Goal: Navigation & Orientation: Find specific page/section

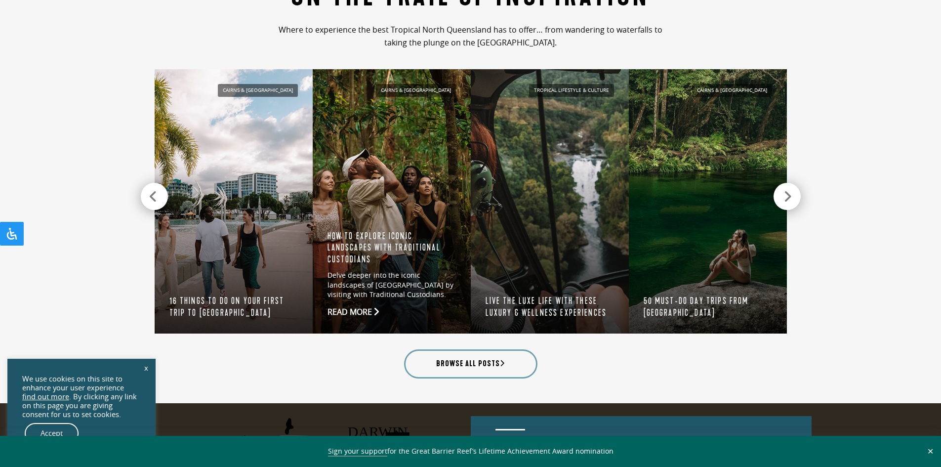
scroll to position [988, 0]
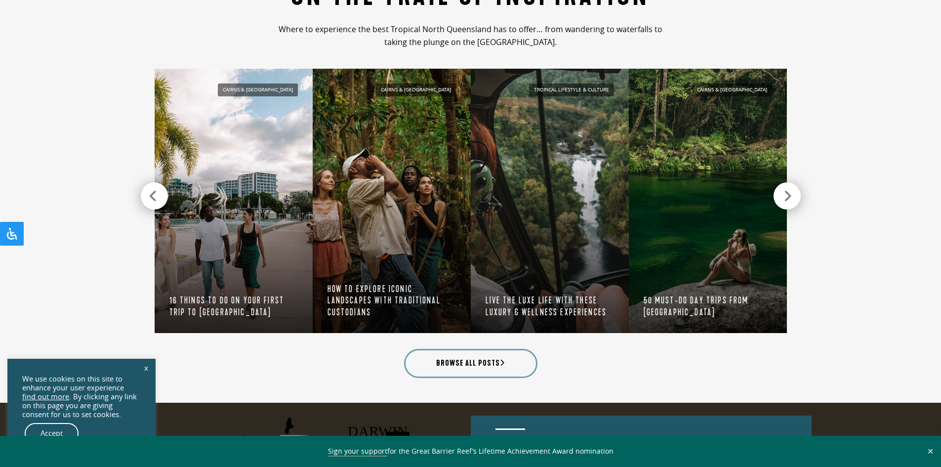
click at [146, 368] on link "x" at bounding box center [146, 368] width 14 height 22
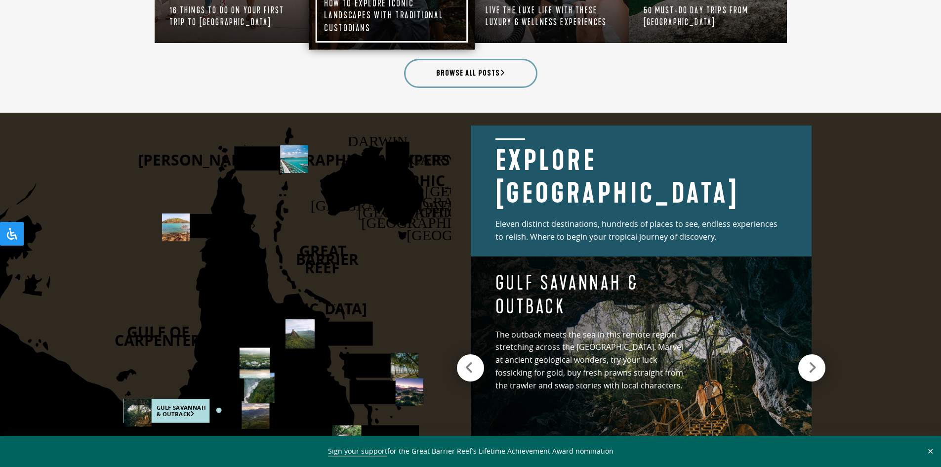
scroll to position [1284, 0]
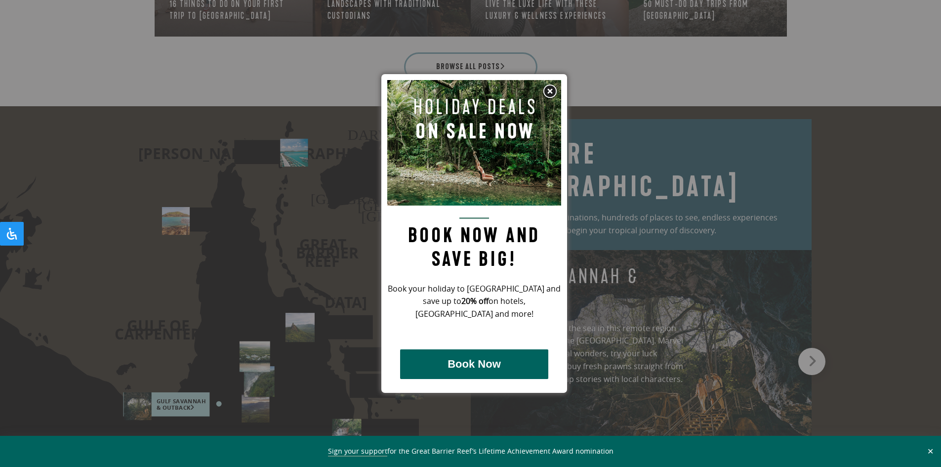
click at [549, 90] on img at bounding box center [549, 91] width 15 height 15
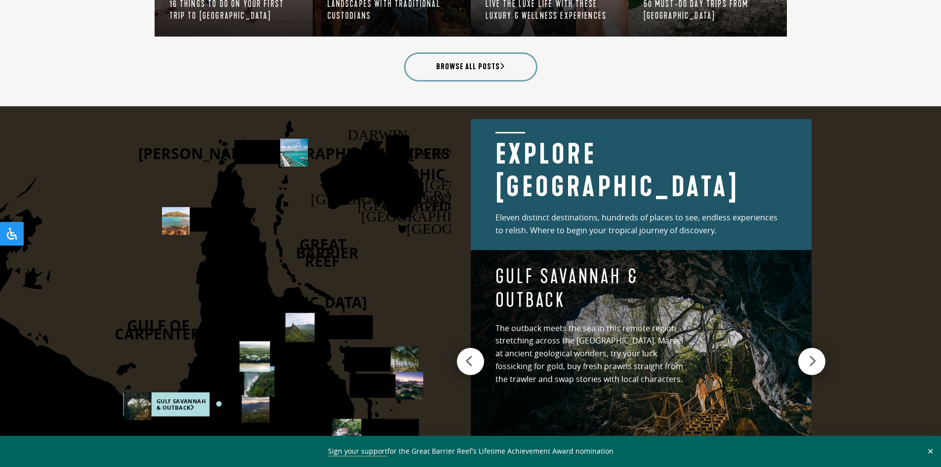
scroll to position [1333, 0]
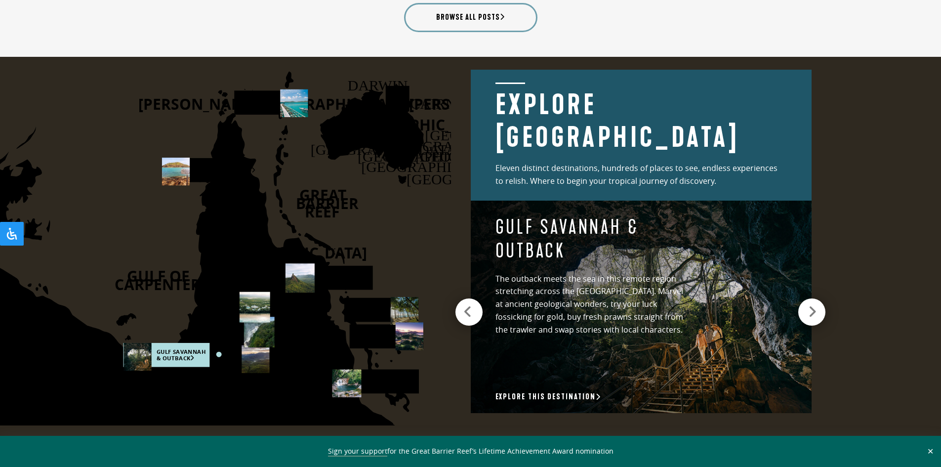
click at [472, 305] on div at bounding box center [468, 311] width 27 height 27
click at [465, 305] on icon at bounding box center [467, 312] width 9 height 14
click at [814, 305] on icon at bounding box center [813, 312] width 8 height 14
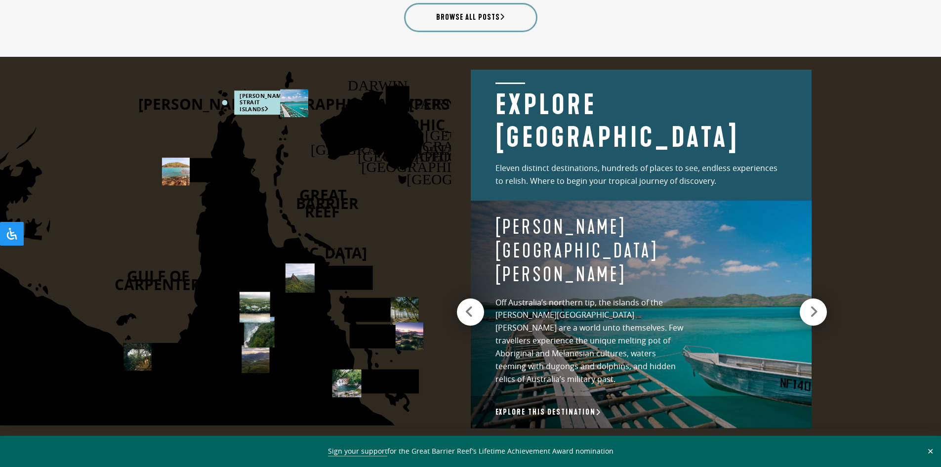
click at [814, 305] on icon at bounding box center [813, 312] width 8 height 14
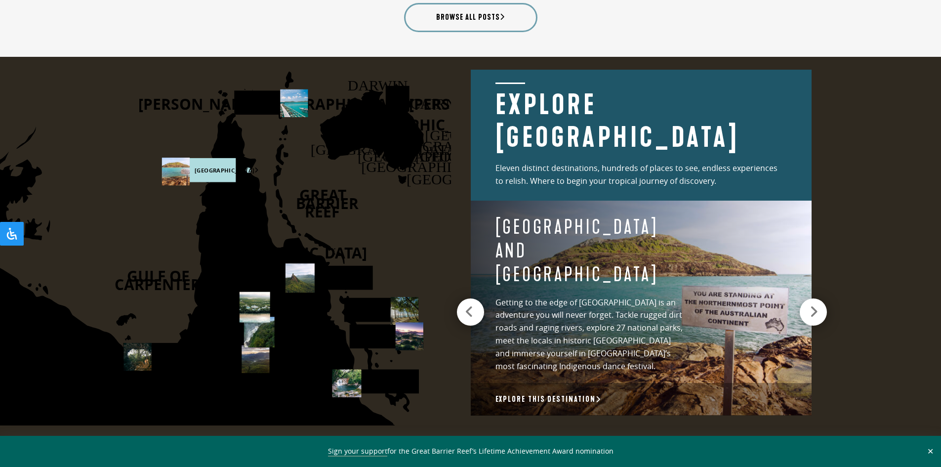
click at [814, 305] on icon at bounding box center [813, 312] width 8 height 14
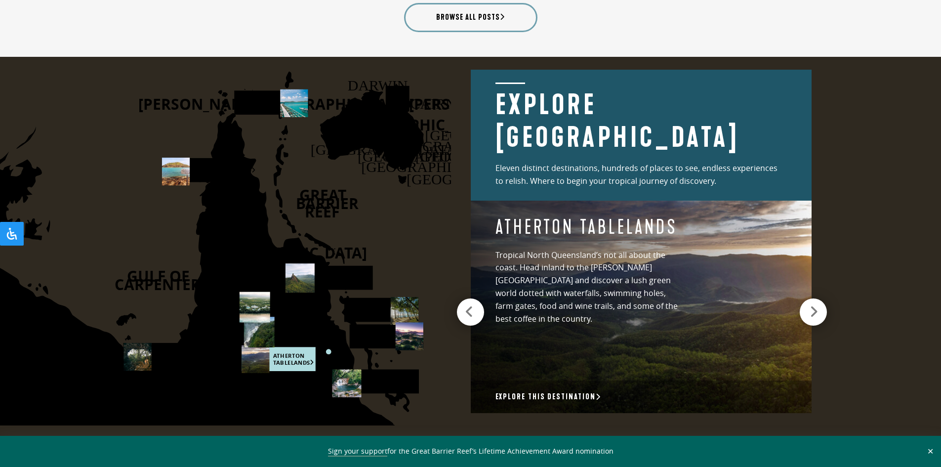
click at [814, 305] on icon at bounding box center [813, 312] width 8 height 14
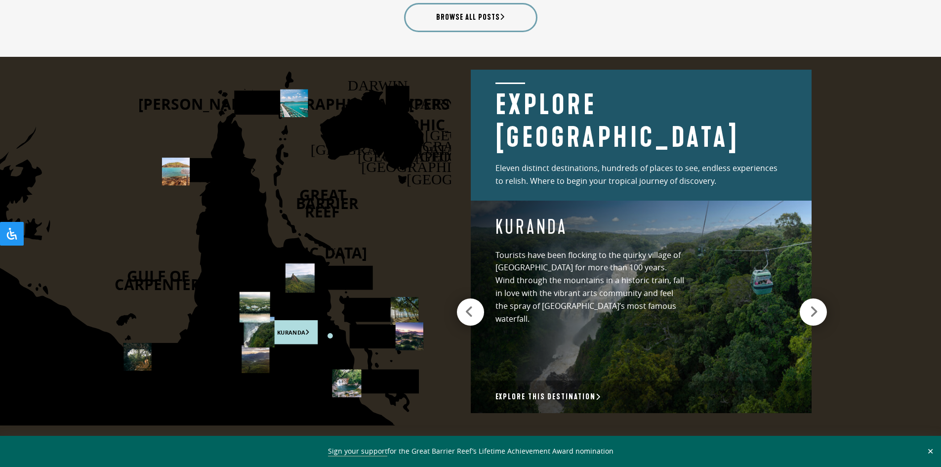
click at [814, 305] on icon at bounding box center [813, 312] width 8 height 14
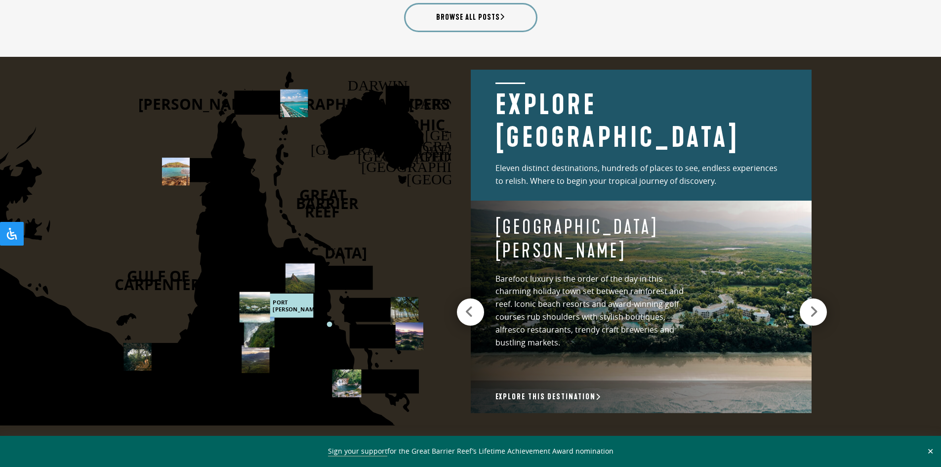
click at [813, 305] on icon at bounding box center [813, 312] width 8 height 14
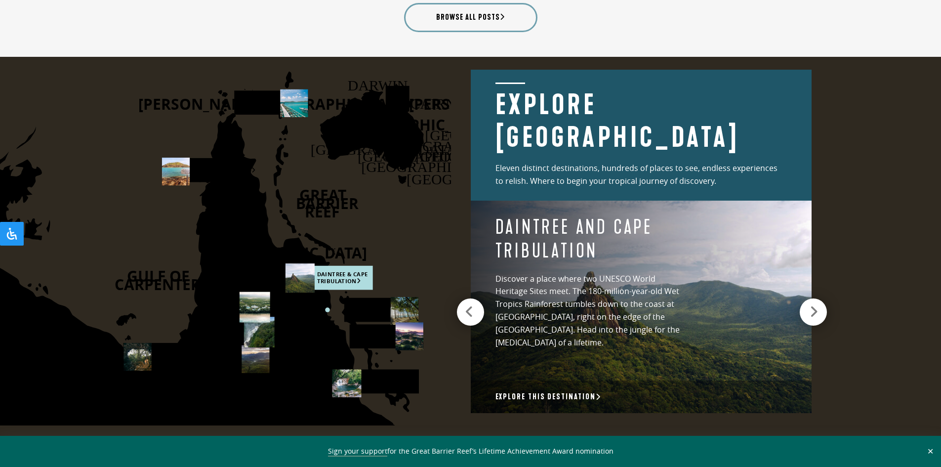
click at [813, 305] on icon at bounding box center [813, 312] width 8 height 14
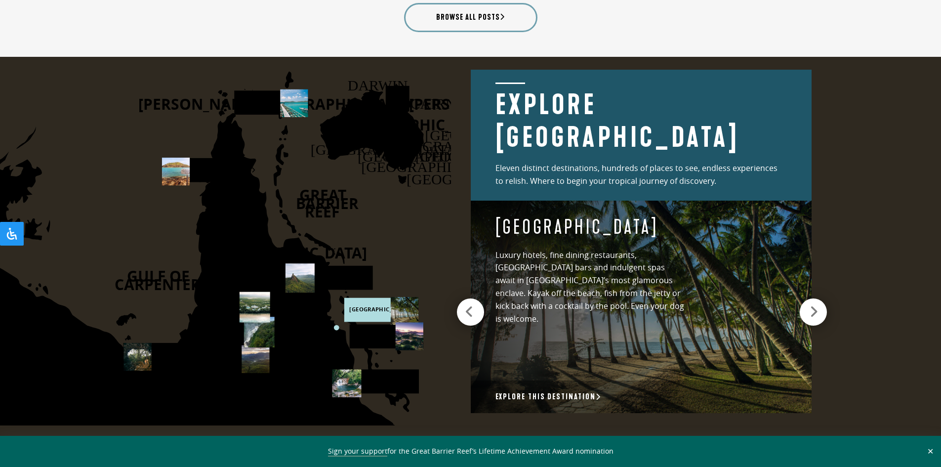
click at [813, 305] on icon at bounding box center [813, 312] width 8 height 14
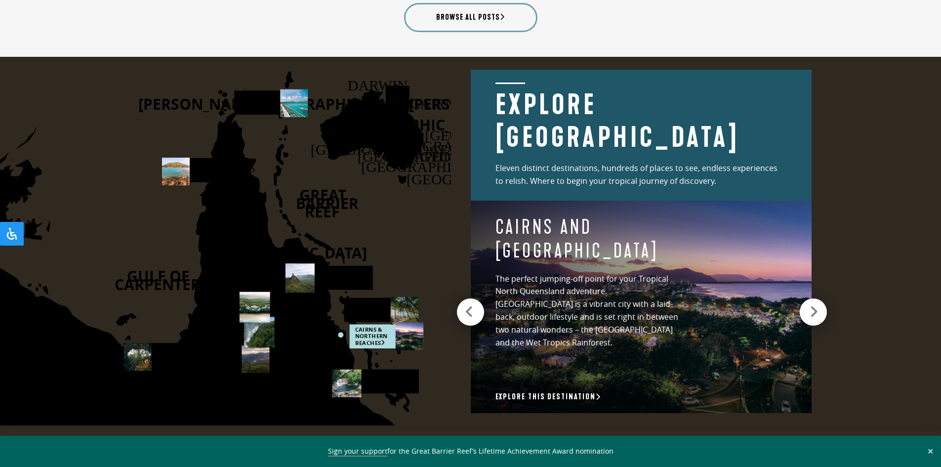
click at [813, 305] on icon at bounding box center [813, 312] width 8 height 14
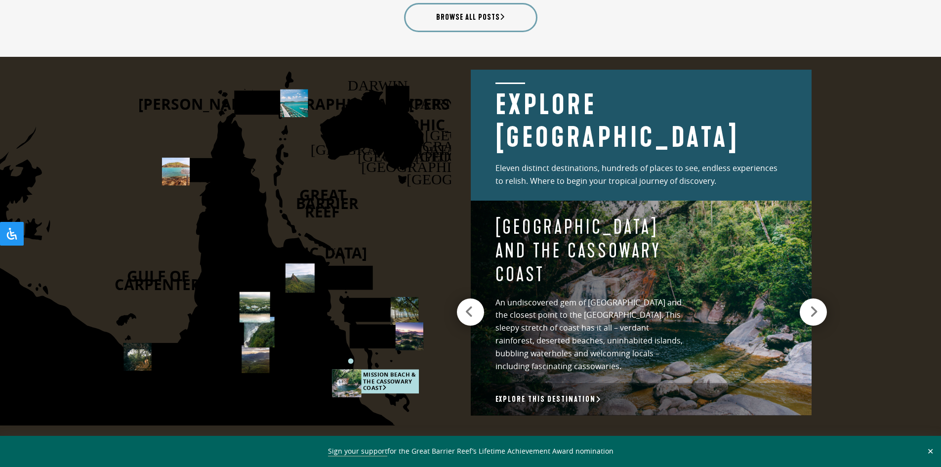
click at [813, 305] on icon at bounding box center [813, 312] width 8 height 14
click at [809, 305] on icon at bounding box center [813, 312] width 8 height 14
click at [816, 305] on icon at bounding box center [813, 312] width 8 height 14
click at [813, 305] on icon at bounding box center [813, 312] width 8 height 14
click at [815, 306] on icon at bounding box center [813, 312] width 8 height 14
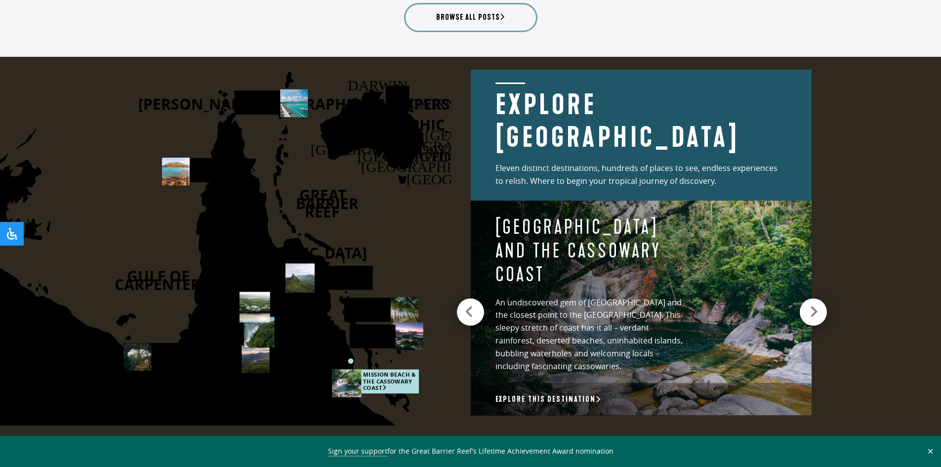
click at [811, 306] on icon at bounding box center [813, 312] width 8 height 14
click at [811, 305] on icon at bounding box center [813, 312] width 8 height 14
click at [466, 306] on icon at bounding box center [467, 312] width 9 height 14
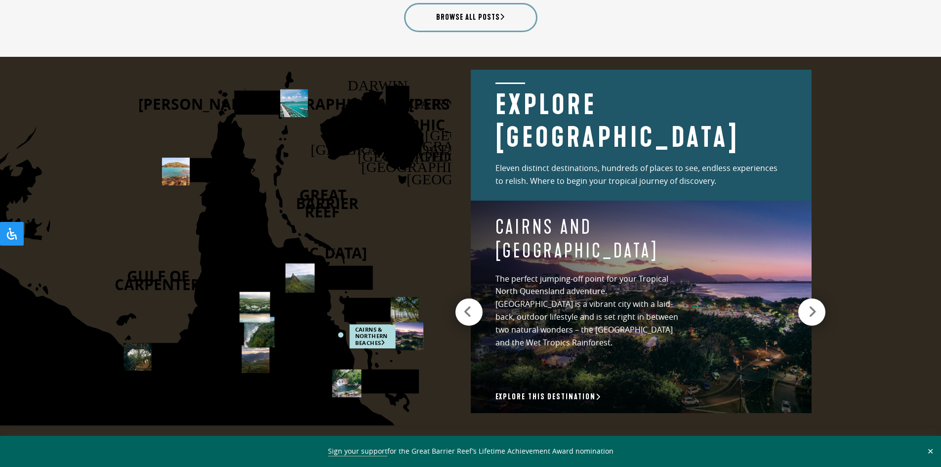
click at [466, 306] on icon at bounding box center [467, 312] width 9 height 14
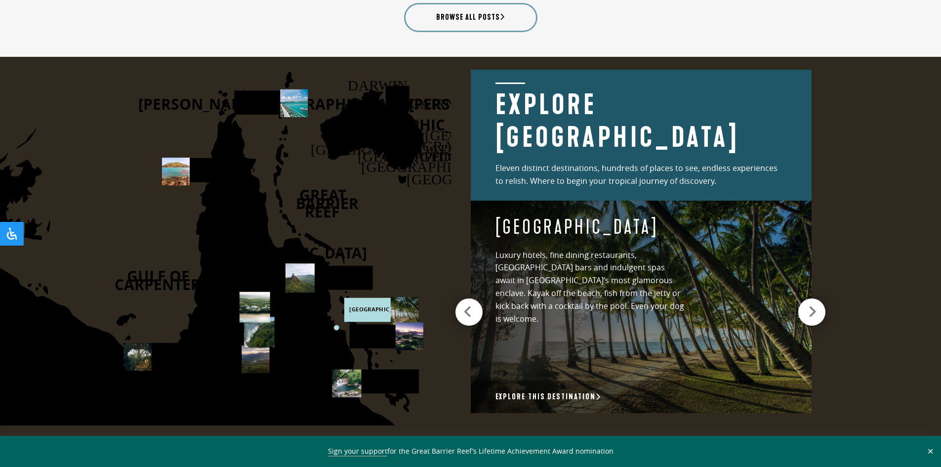
click at [466, 306] on icon at bounding box center [467, 312] width 9 height 14
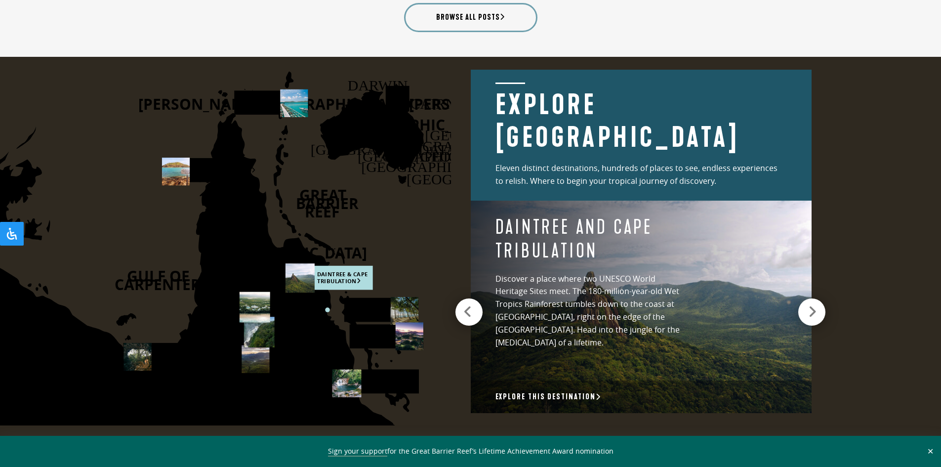
click at [466, 306] on icon at bounding box center [467, 312] width 9 height 14
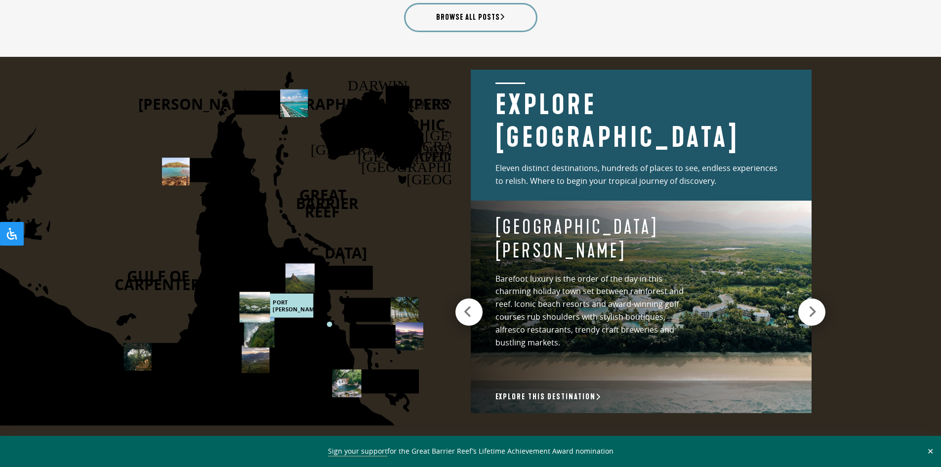
click at [466, 306] on icon at bounding box center [467, 312] width 9 height 14
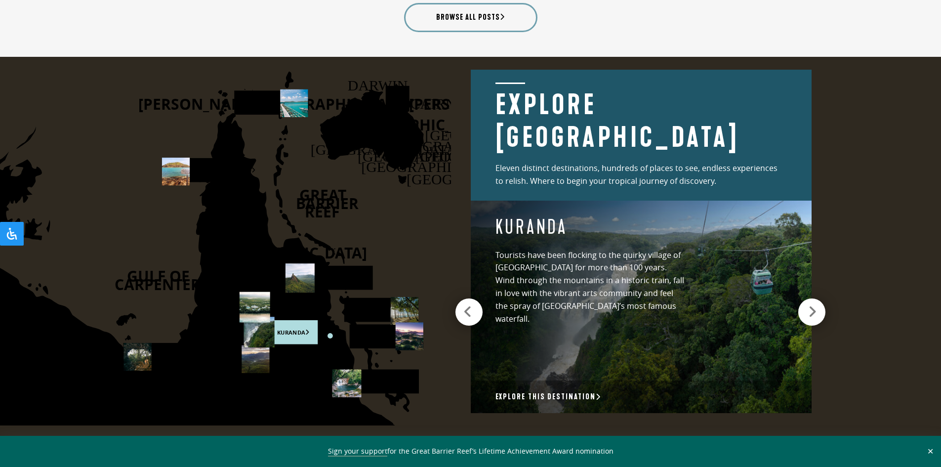
click at [466, 306] on icon at bounding box center [467, 312] width 9 height 14
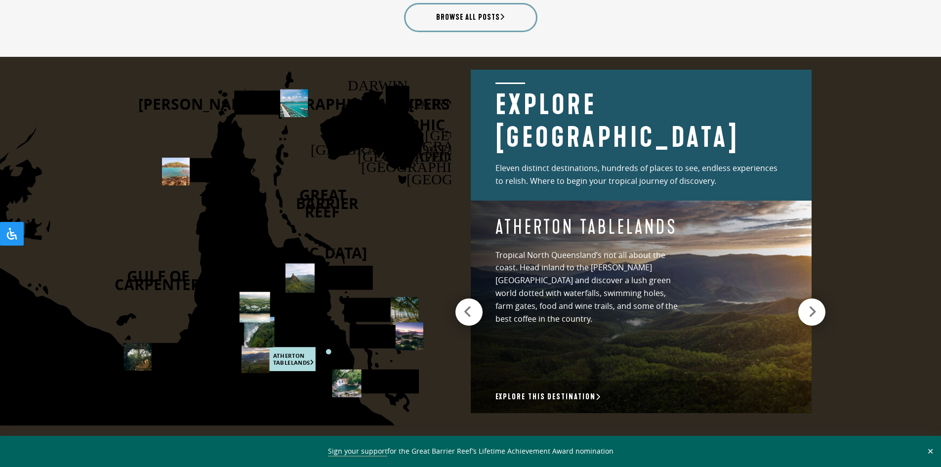
click at [466, 306] on icon at bounding box center [467, 312] width 9 height 14
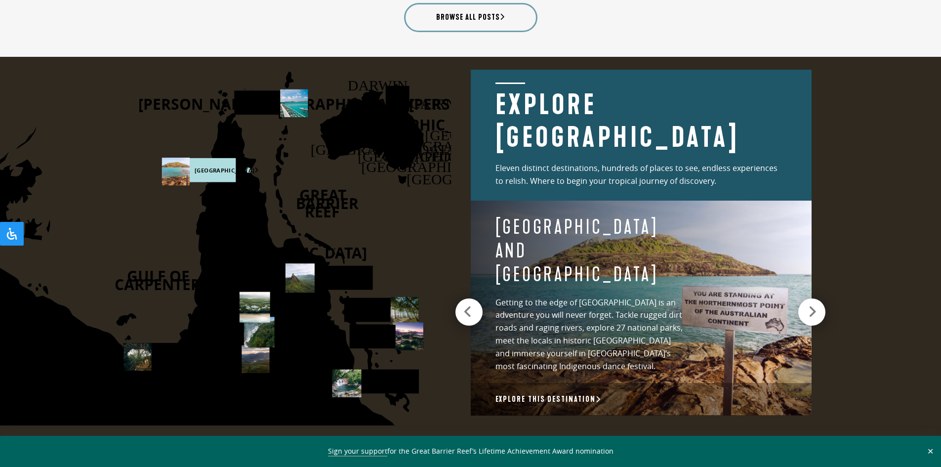
click at [466, 306] on icon at bounding box center [467, 312] width 9 height 14
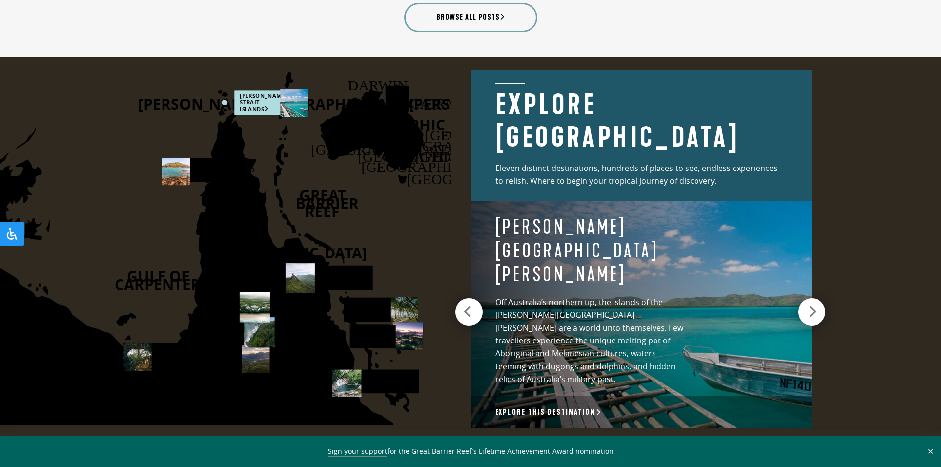
click at [467, 306] on icon at bounding box center [467, 312] width 9 height 14
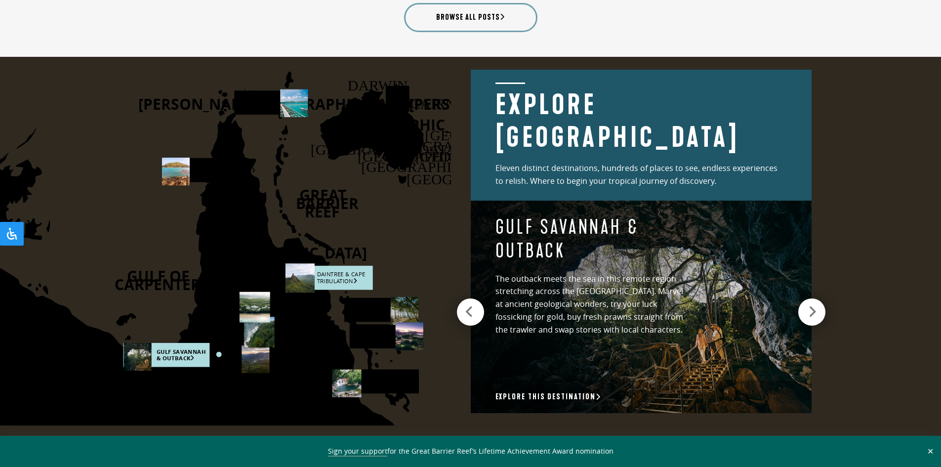
click at [355, 274] on rect at bounding box center [329, 278] width 87 height 24
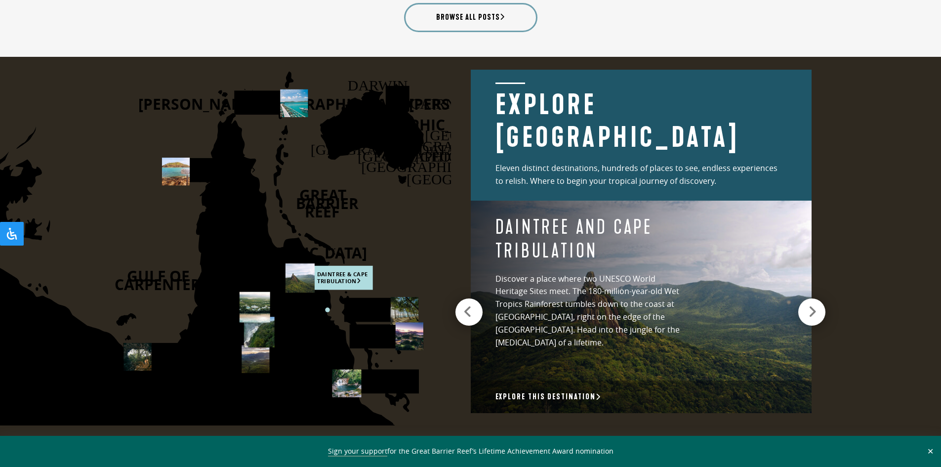
click at [466, 305] on icon at bounding box center [467, 312] width 9 height 14
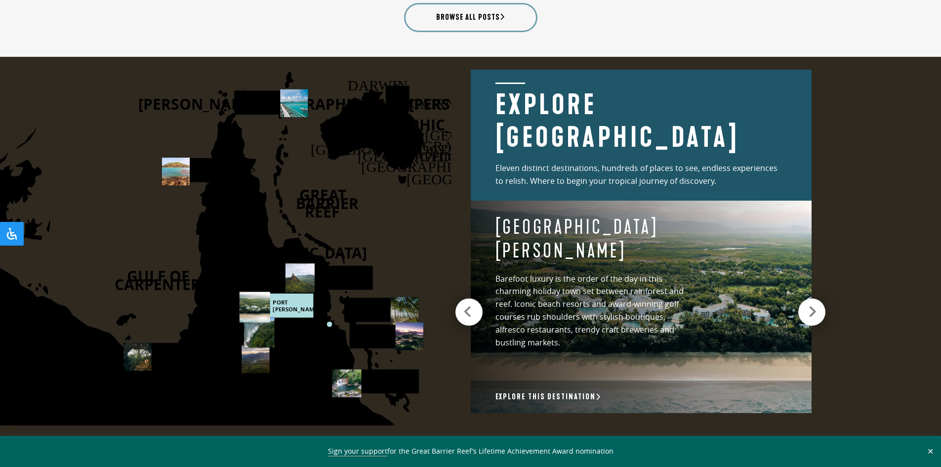
click at [468, 305] on icon at bounding box center [467, 312] width 9 height 14
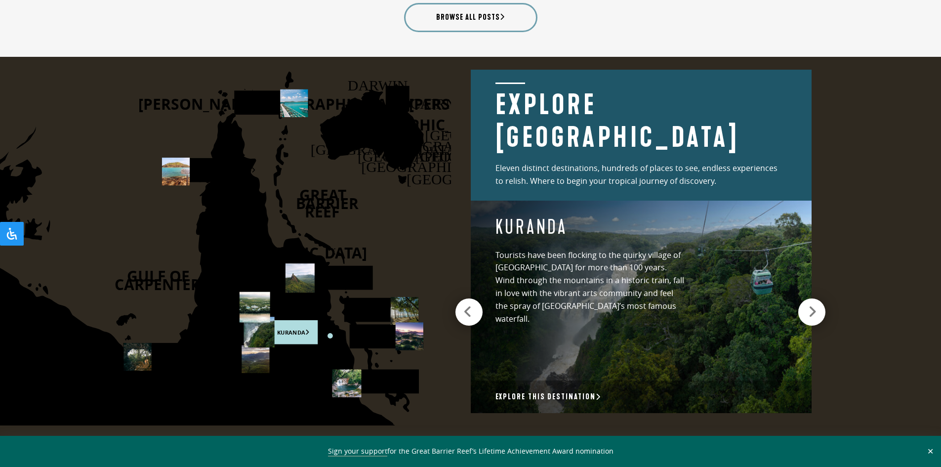
click at [468, 305] on icon at bounding box center [467, 312] width 9 height 14
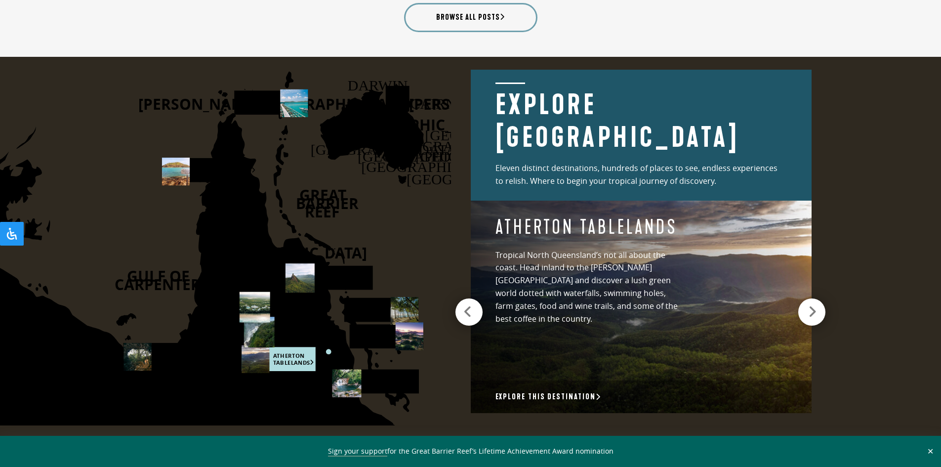
click at [468, 305] on icon at bounding box center [467, 312] width 9 height 14
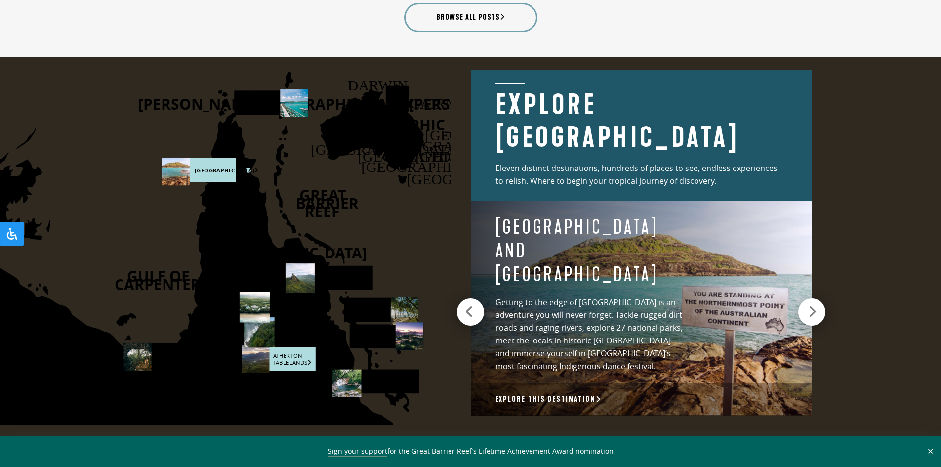
click at [289, 362] on rect at bounding box center [278, 359] width 74 height 24
